Goal: Navigation & Orientation: Find specific page/section

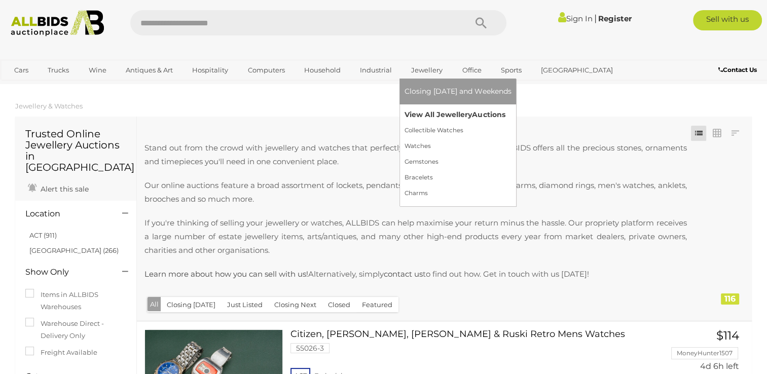
click at [439, 114] on link "View All Jewellery Auctions" at bounding box center [458, 115] width 107 height 16
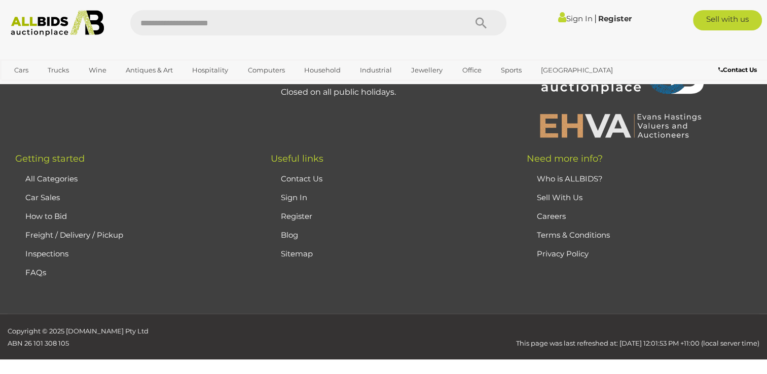
scroll to position [739, 0]
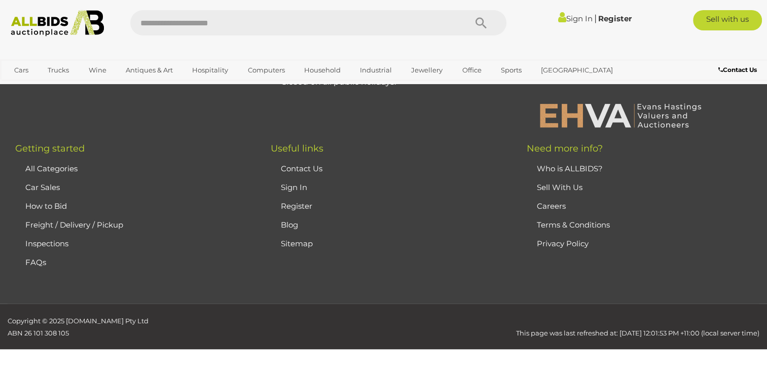
click at [307, 167] on link "Contact Us" at bounding box center [302, 169] width 42 height 10
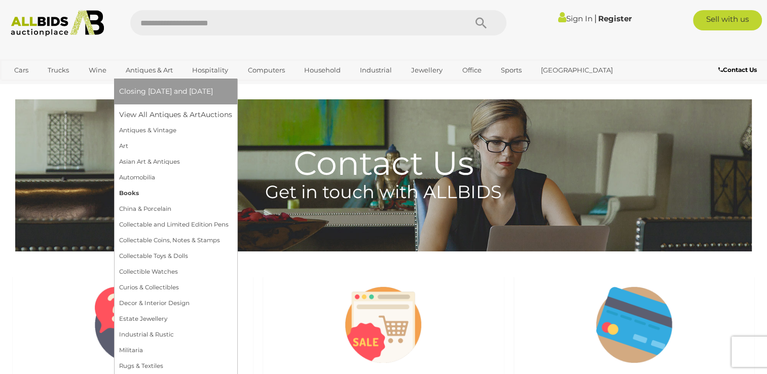
click at [131, 193] on link "Books" at bounding box center [175, 194] width 113 height 16
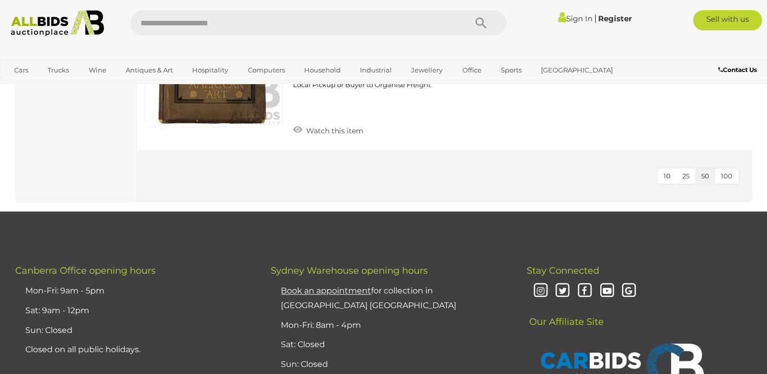
scroll to position [1522, 0]
